Goal: Task Accomplishment & Management: Manage account settings

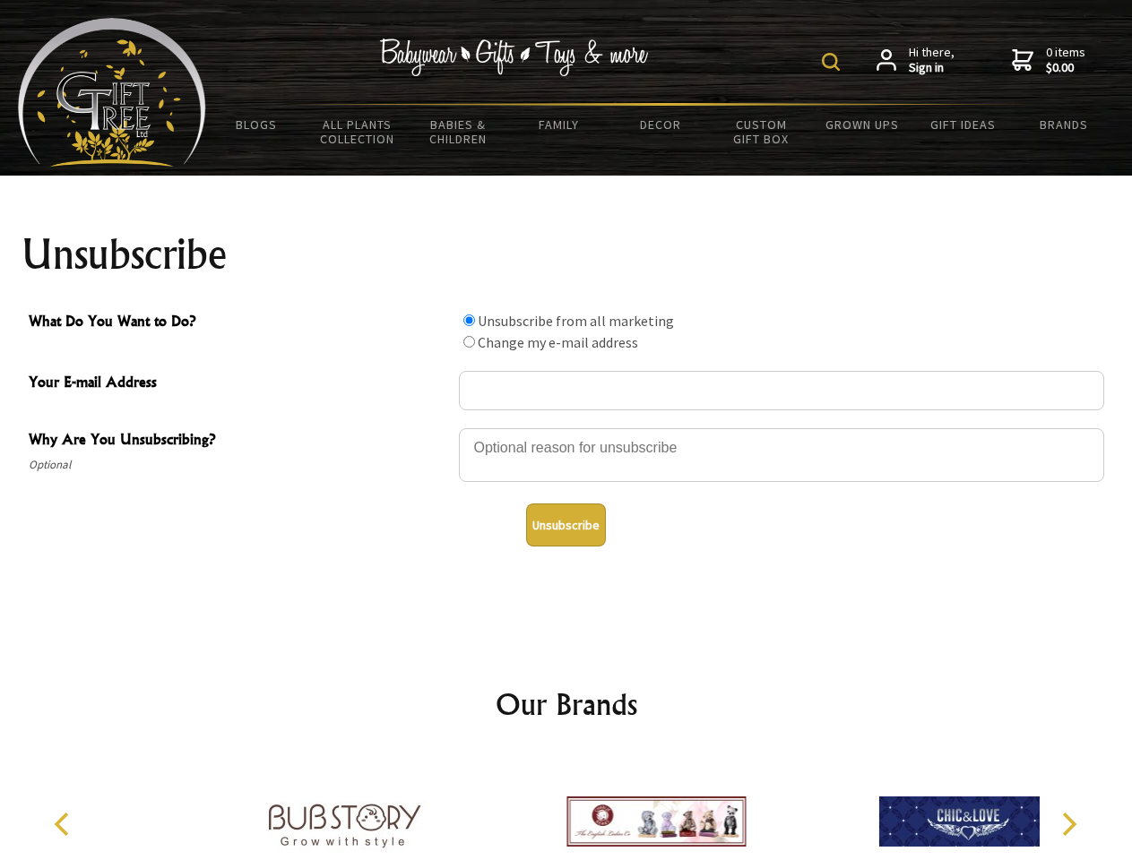
click at [833, 62] on img at bounding box center [831, 62] width 18 height 18
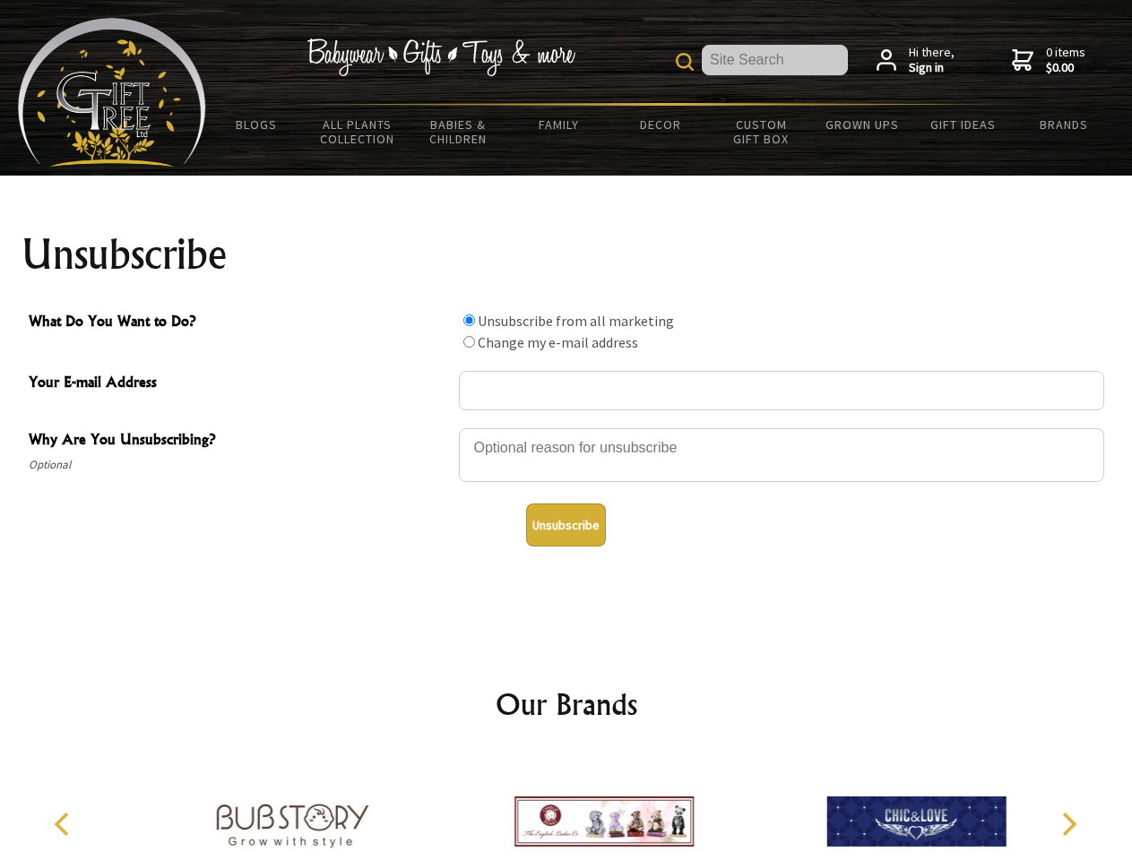
click at [566, 427] on div at bounding box center [781, 458] width 645 height 63
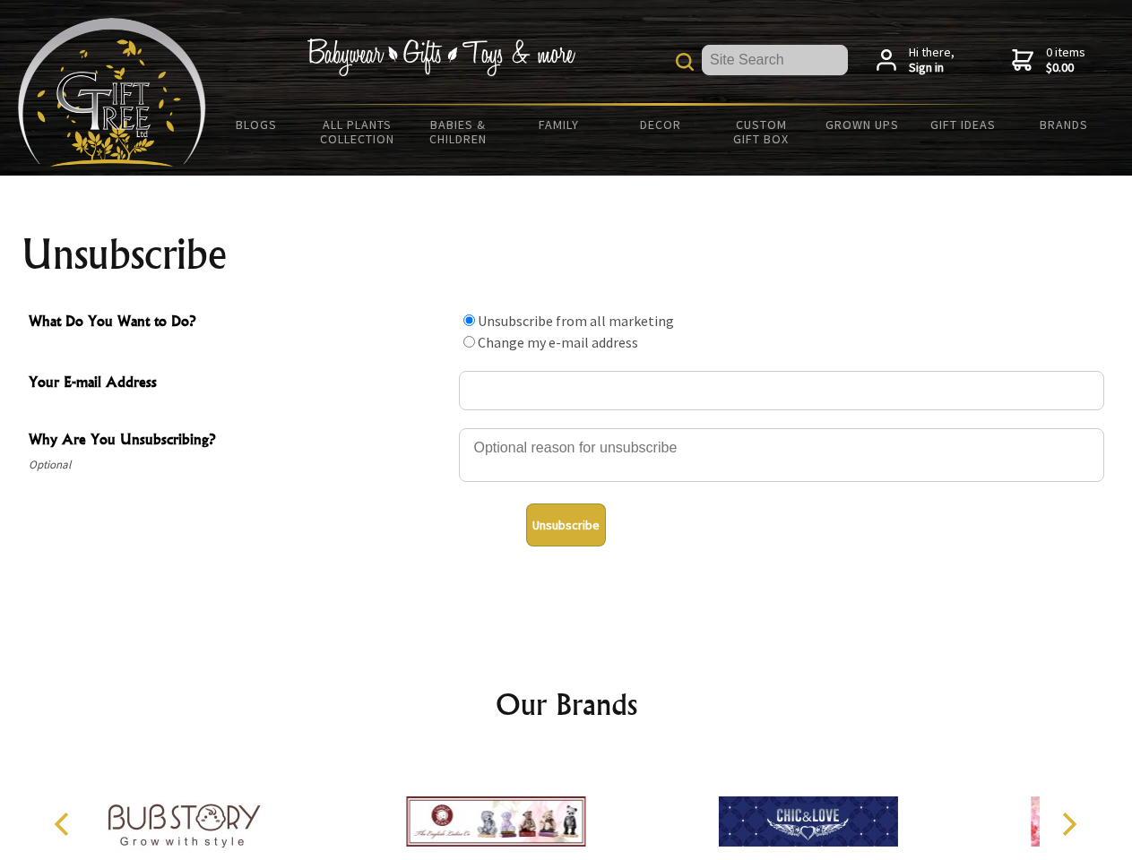
click at [469, 320] on input "What Do You Want to Do?" at bounding box center [469, 321] width 12 height 12
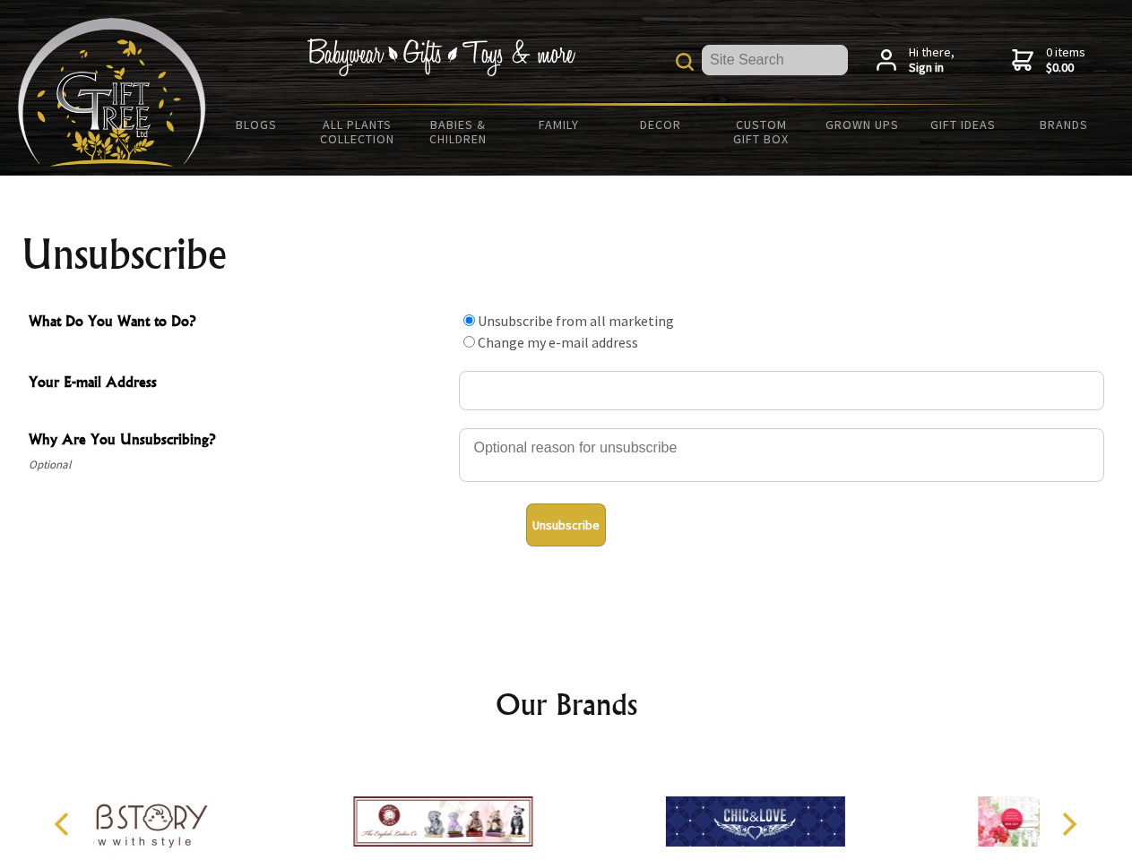
click at [469, 341] on input "What Do You Want to Do?" at bounding box center [469, 342] width 12 height 12
radio input "true"
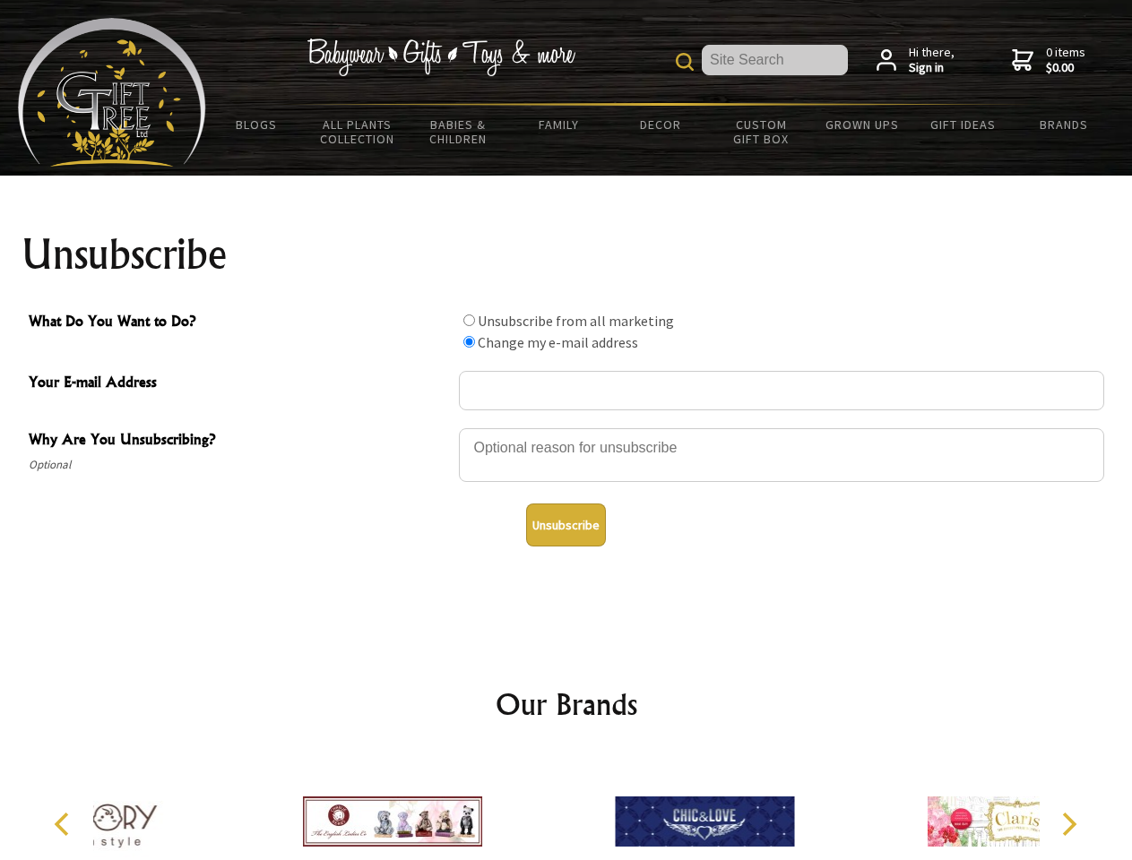
click at [565, 525] on button "Unsubscribe" at bounding box center [566, 525] width 80 height 43
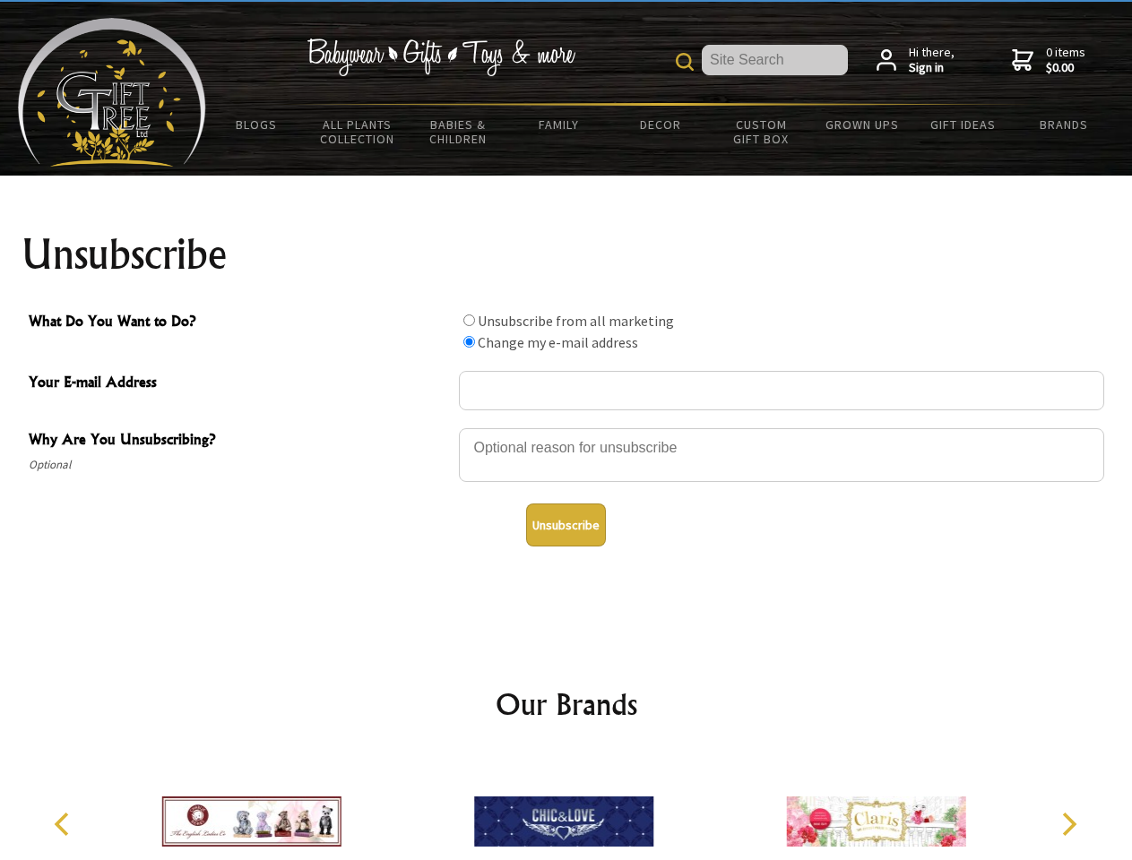
click at [65, 824] on icon "Previous" at bounding box center [63, 824] width 23 height 23
click at [1068, 824] on icon "Next" at bounding box center [1067, 824] width 23 height 23
